Goal: Task Accomplishment & Management: Manage account settings

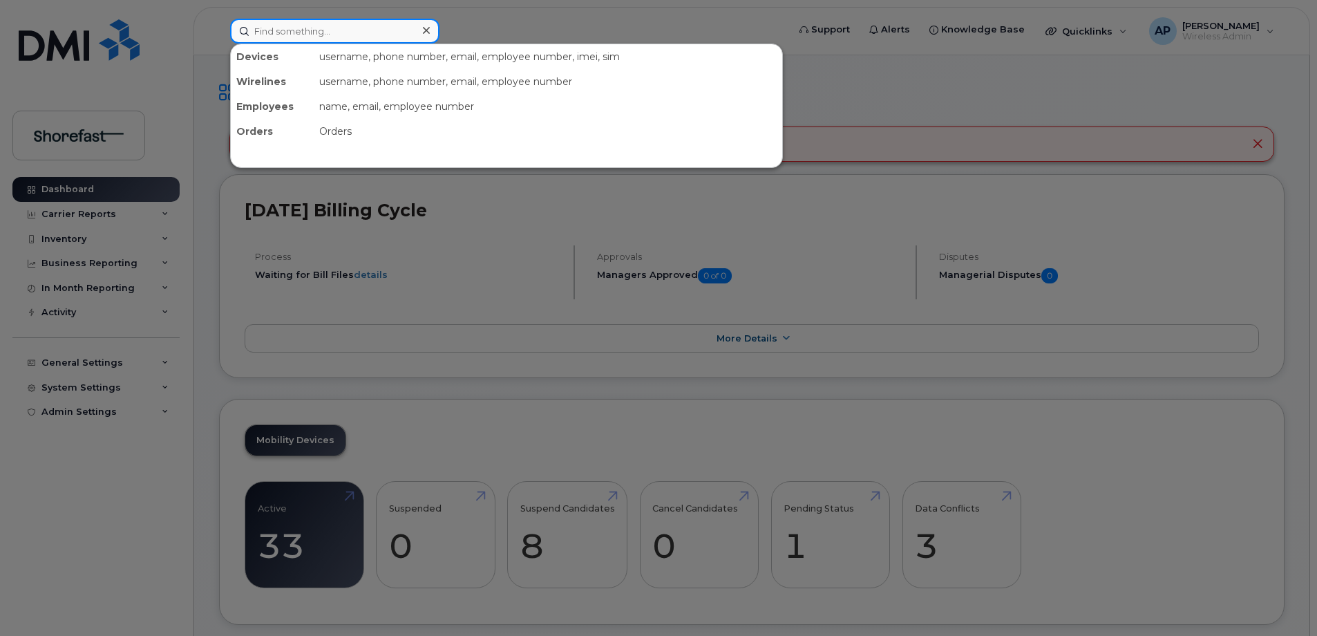
click at [313, 32] on input at bounding box center [334, 31] width 209 height 25
paste input "6472135774"
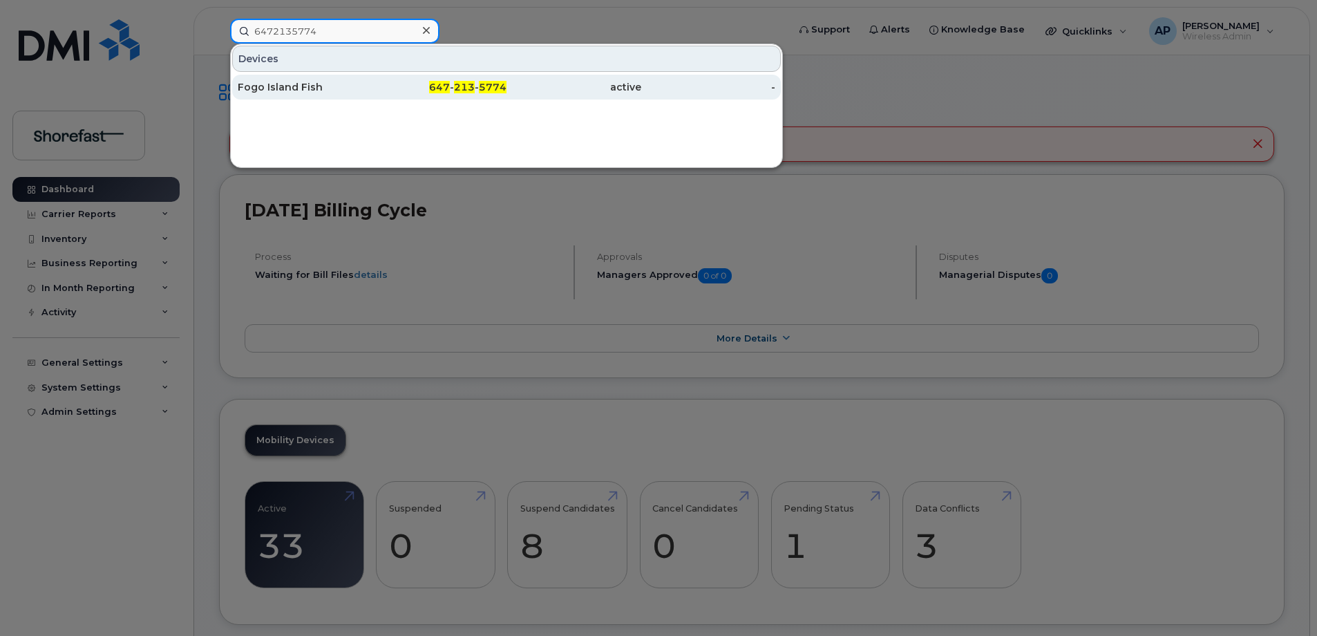
type input "6472135774"
click at [319, 87] on div "Fogo Island Fish" at bounding box center [305, 87] width 135 height 14
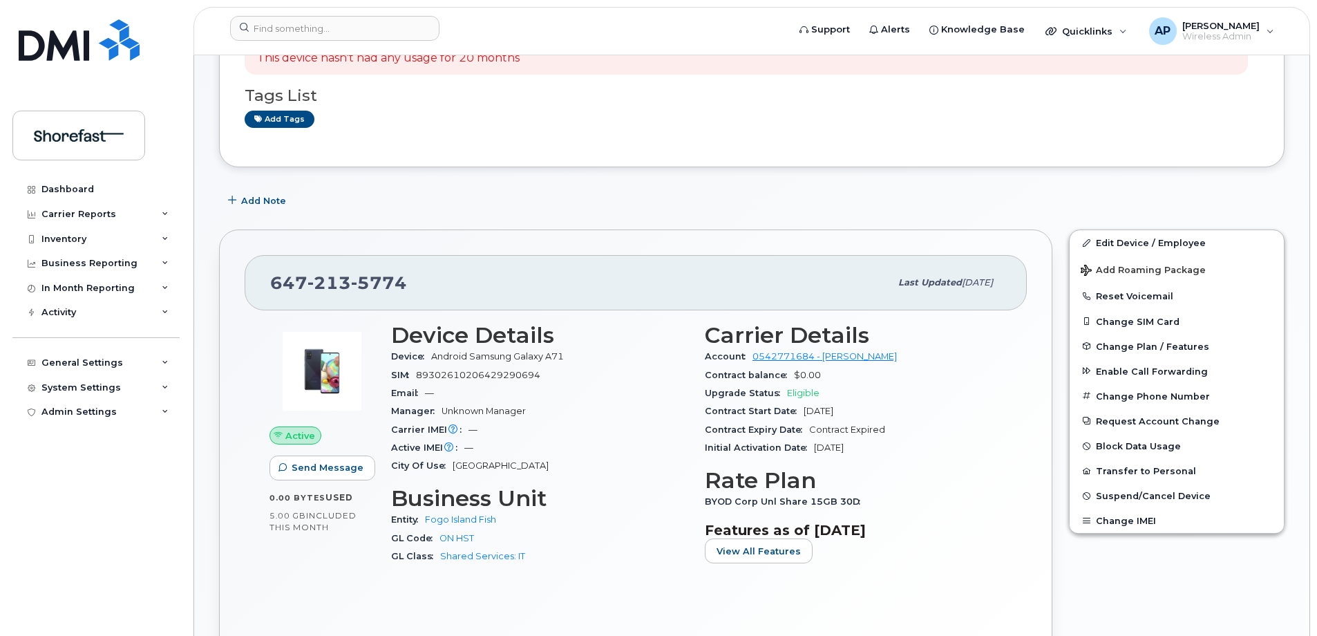
scroll to position [276, 0]
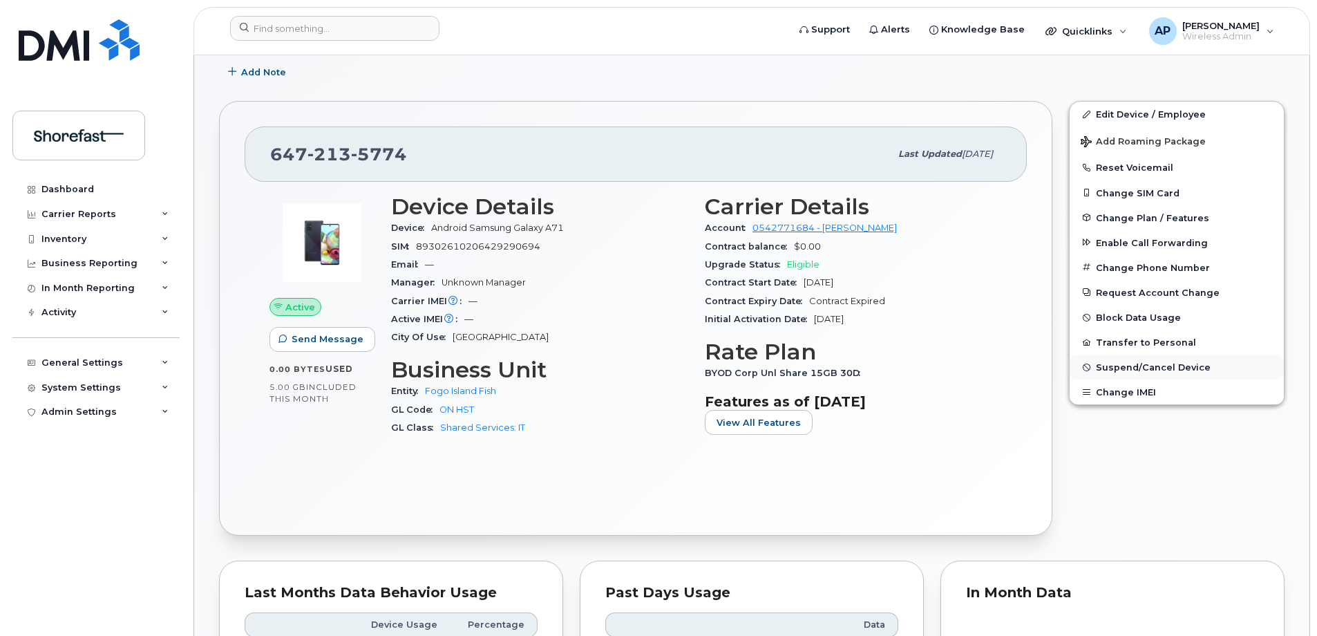
click at [1121, 365] on span "Suspend/Cancel Device" at bounding box center [1153, 367] width 115 height 10
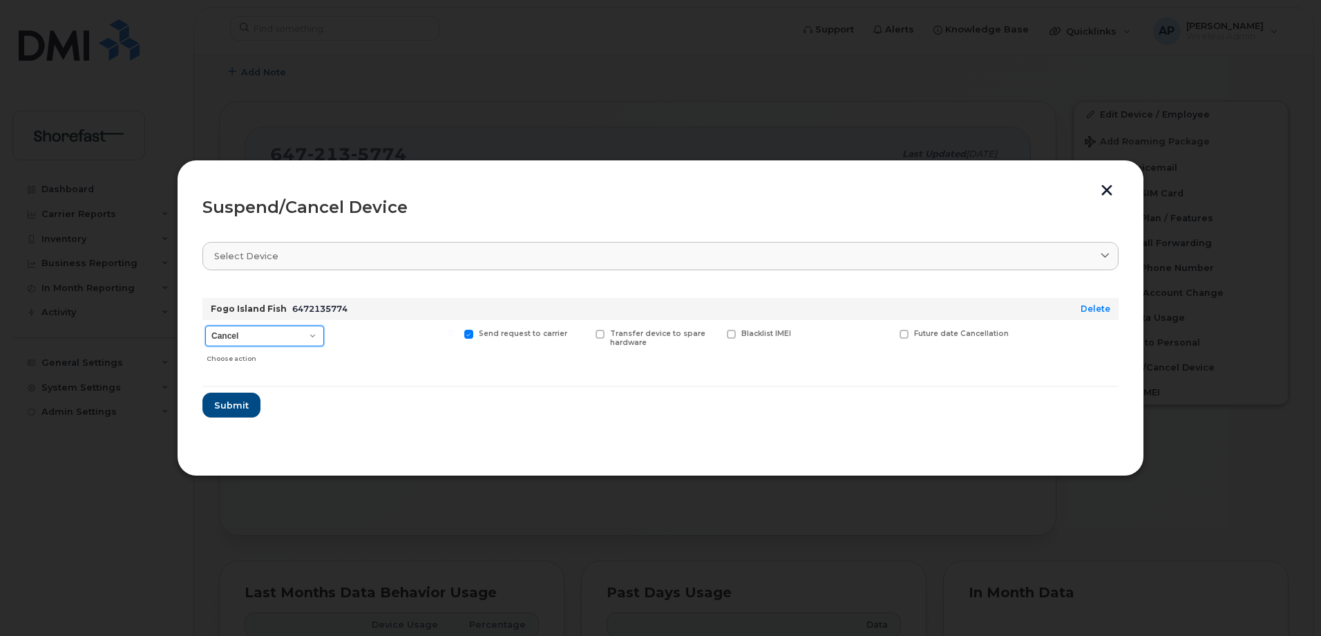
click at [313, 340] on select "Cancel Suspend - Extend Suspension Suspend - Reduced Rate Suspend - Full Rate S…" at bounding box center [264, 335] width 119 height 21
click at [245, 403] on span "Submit" at bounding box center [230, 405] width 35 height 13
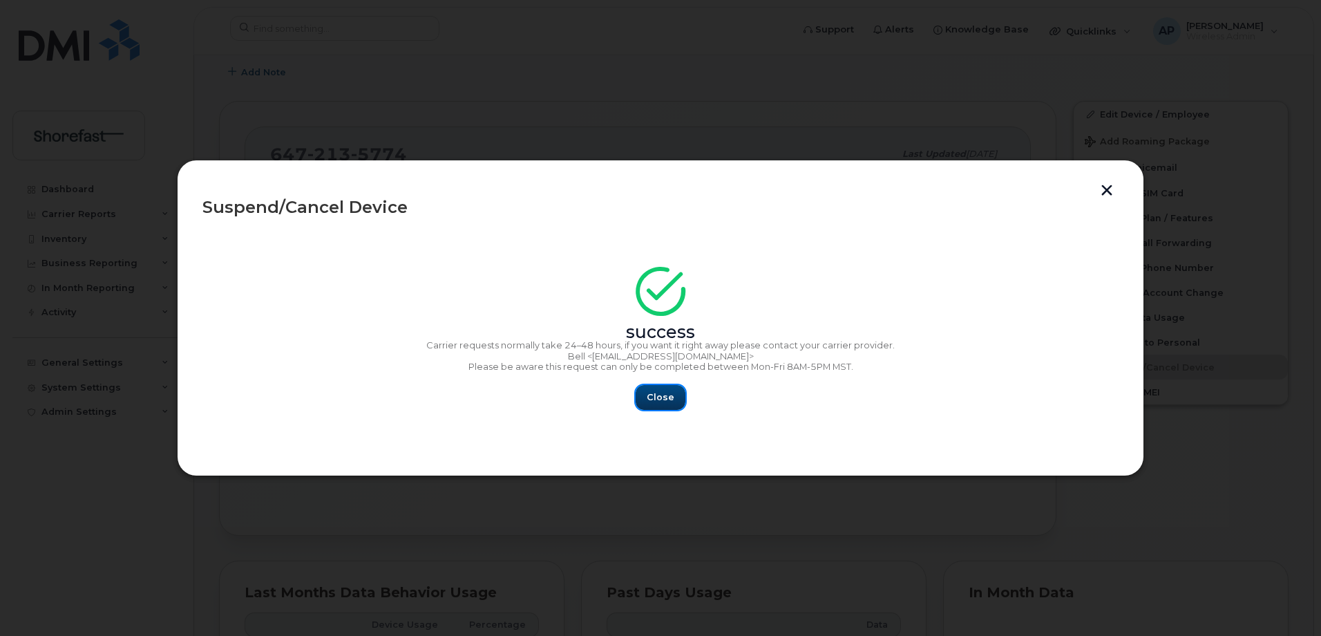
click at [658, 395] on span "Close" at bounding box center [661, 396] width 28 height 13
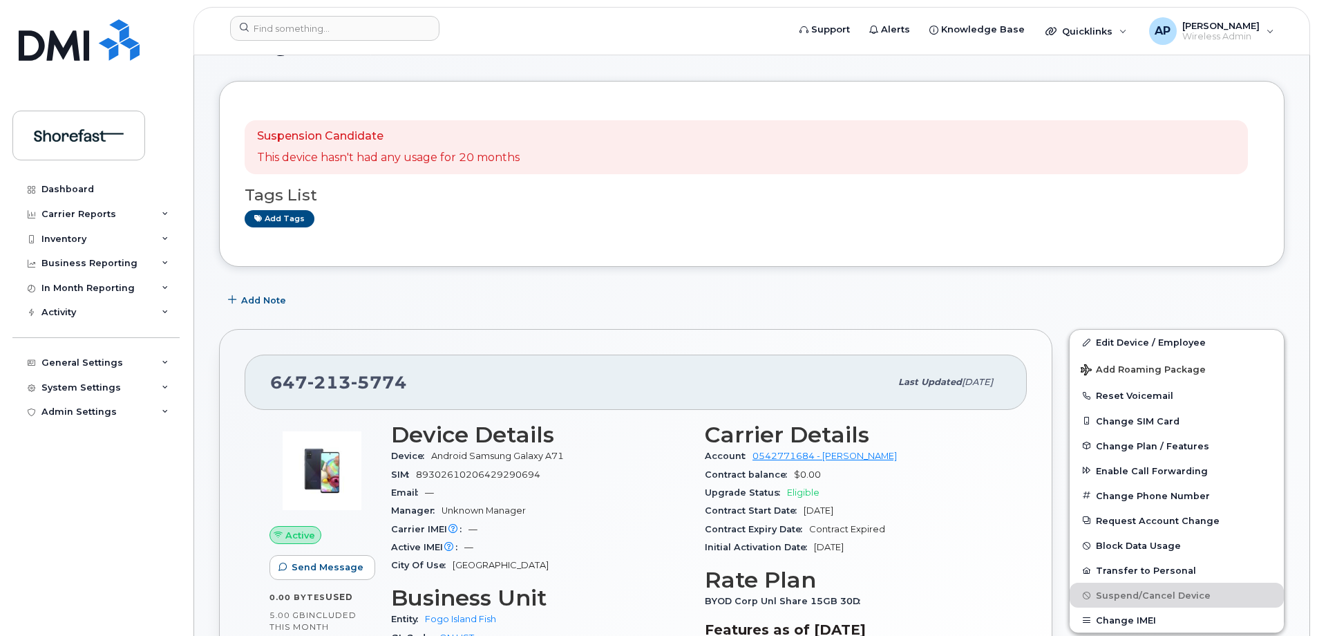
scroll to position [0, 0]
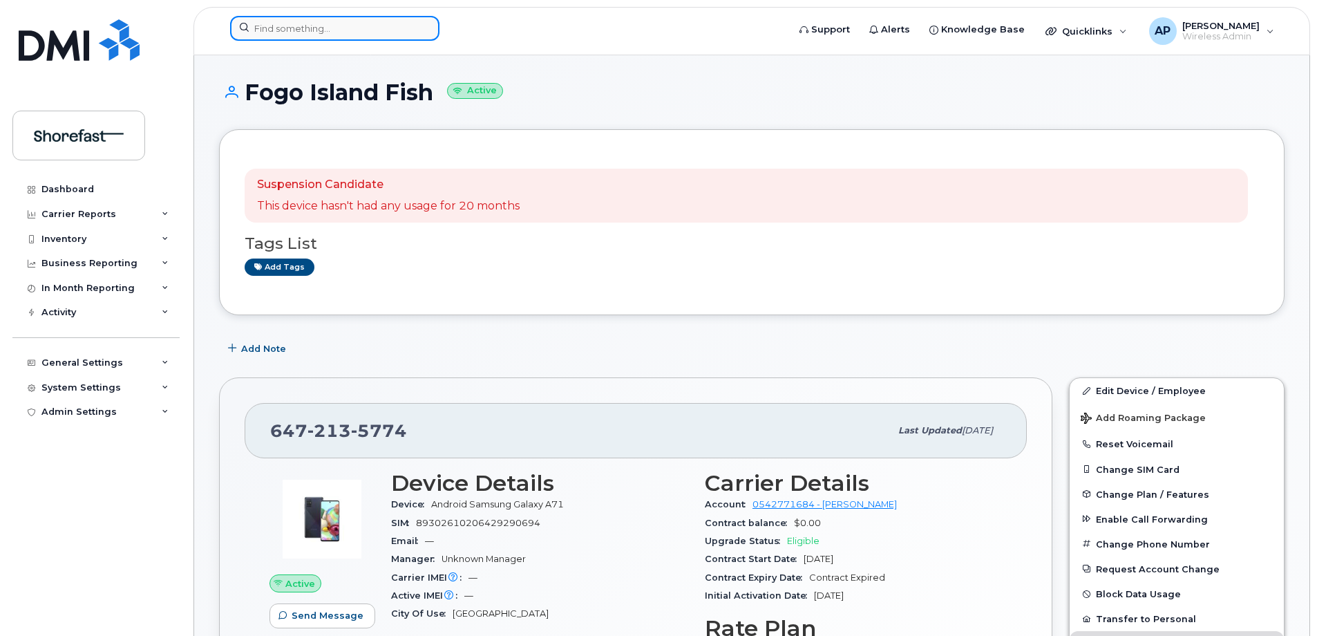
click at [348, 26] on input at bounding box center [334, 28] width 209 height 25
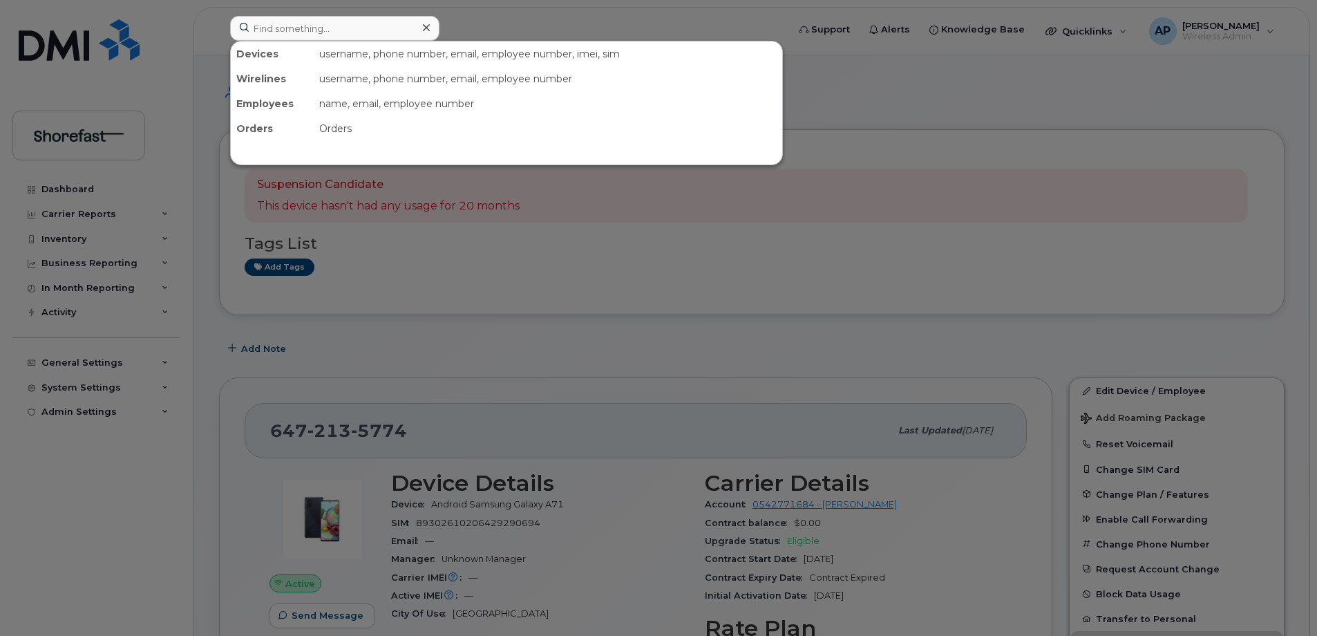
click at [534, 17] on div at bounding box center [658, 318] width 1317 height 636
